Goal: Entertainment & Leisure: Consume media (video, audio)

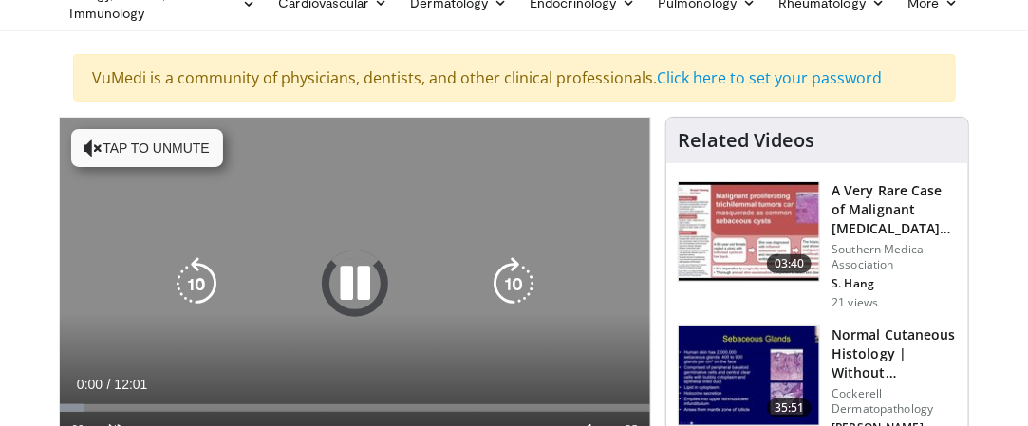
scroll to position [190, 0]
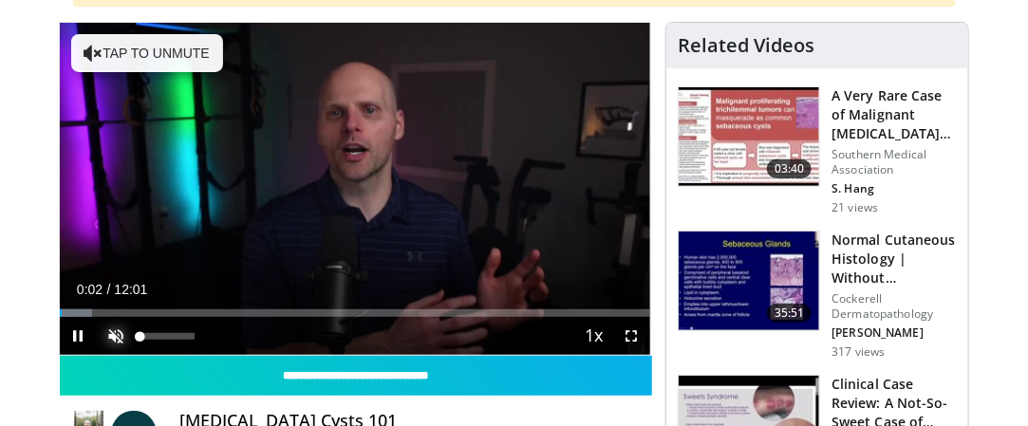
click at [108, 334] on span "Video Player" at bounding box center [117, 336] width 38 height 38
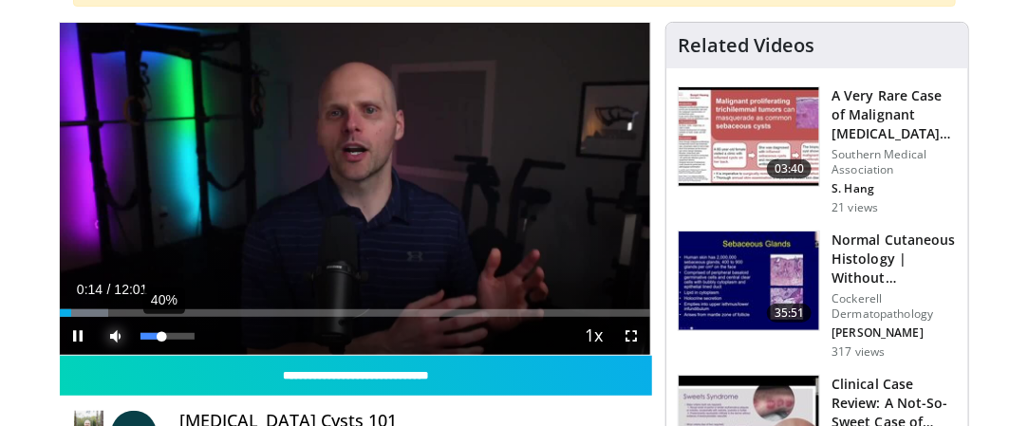
drag, startPoint x: 198, startPoint y: 334, endPoint x: 161, endPoint y: 340, distance: 37.4
click at [161, 340] on div "Volume Level" at bounding box center [151, 336] width 22 height 7
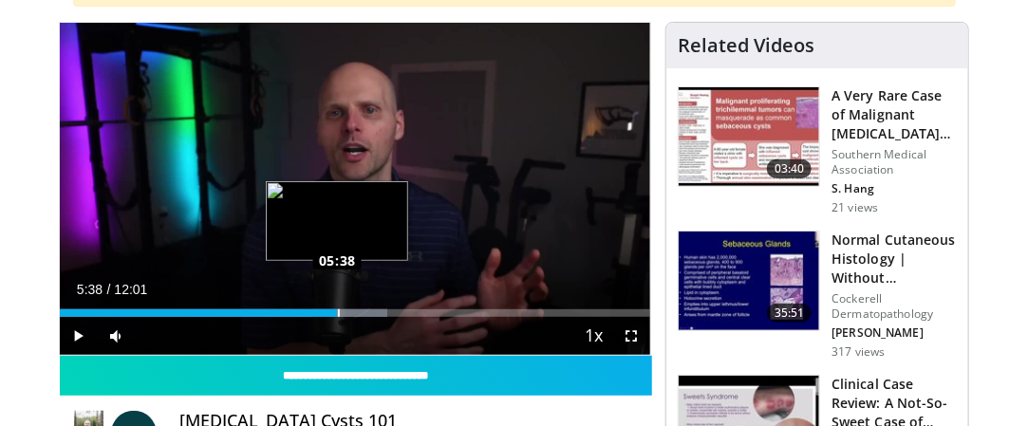
drag, startPoint x: 233, startPoint y: 311, endPoint x: 337, endPoint y: 307, distance: 104.5
click at [337, 309] on div "Loaded : 55.43% 05:38 05:38" at bounding box center [355, 313] width 591 height 8
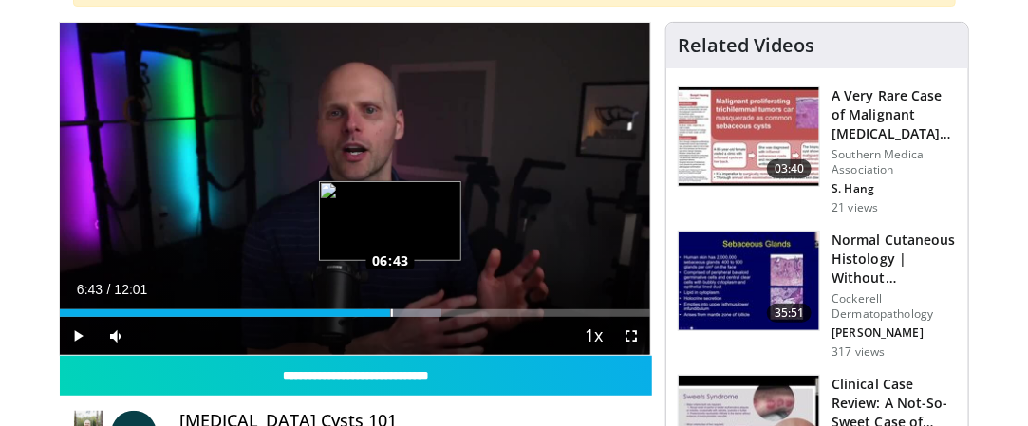
drag, startPoint x: 333, startPoint y: 310, endPoint x: 390, endPoint y: 305, distance: 57.2
click at [390, 305] on div "Loaded : 64.60% 06:43 06:43" at bounding box center [355, 308] width 591 height 18
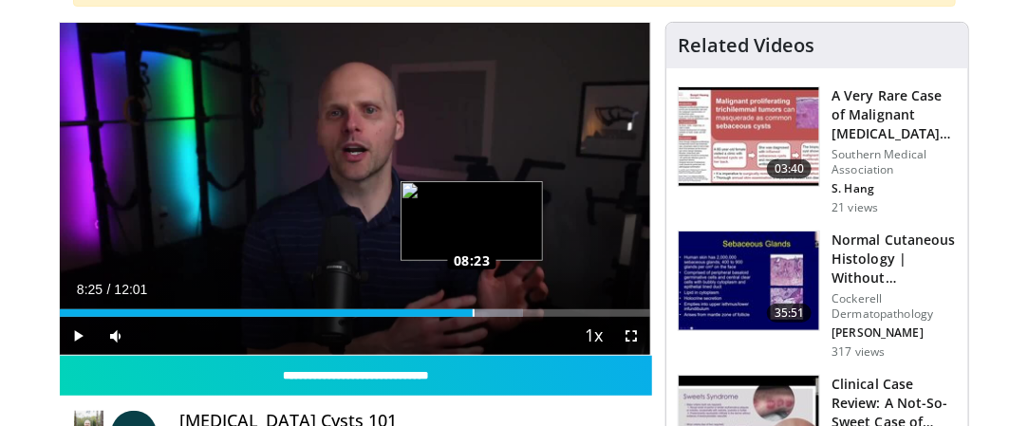
drag, startPoint x: 429, startPoint y: 312, endPoint x: 473, endPoint y: 310, distance: 43.7
click at [473, 310] on div "Loaded : 78.35% 08:25 08:23" at bounding box center [355, 313] width 591 height 8
click at [473, 310] on div "08:25" at bounding box center [267, 313] width 414 height 8
drag, startPoint x: 473, startPoint y: 310, endPoint x: 488, endPoint y: 310, distance: 15.2
click at [488, 310] on div "Loaded : 81.76% 08:42 08:41" at bounding box center [355, 313] width 591 height 8
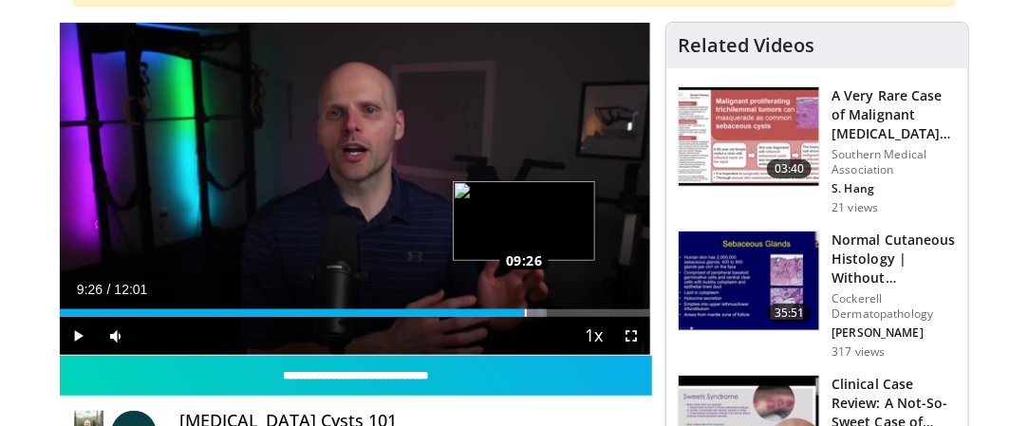
drag, startPoint x: 487, startPoint y: 310, endPoint x: 524, endPoint y: 310, distance: 37.0
click at [524, 310] on div "Loaded : 82.47% 09:26 09:26" at bounding box center [355, 313] width 591 height 8
drag, startPoint x: 521, startPoint y: 314, endPoint x: 541, endPoint y: 310, distance: 20.3
click at [541, 310] on div "Loaded : 91.46% 09:47 09:48" at bounding box center [355, 313] width 591 height 8
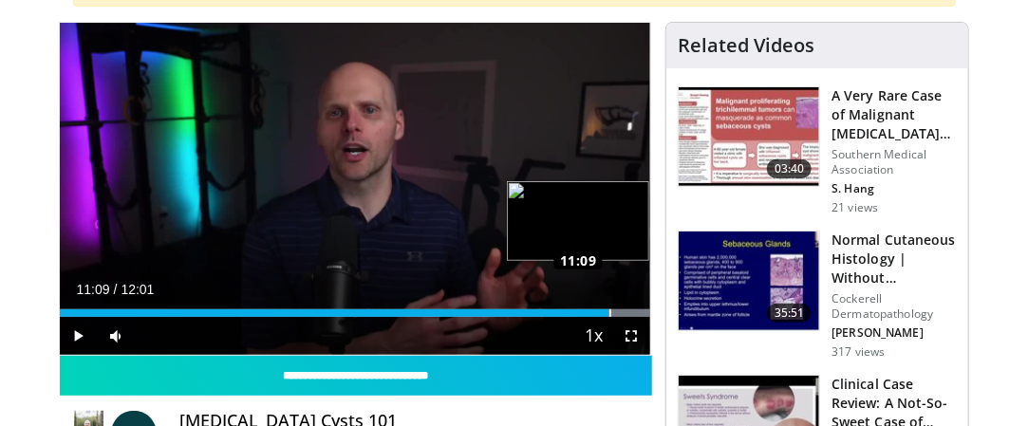
drag, startPoint x: 535, startPoint y: 311, endPoint x: 608, endPoint y: 313, distance: 73.1
click at [608, 313] on div "Loaded : 100.00% 11:09 11:09" at bounding box center [355, 313] width 591 height 8
